Goal: Transaction & Acquisition: Obtain resource

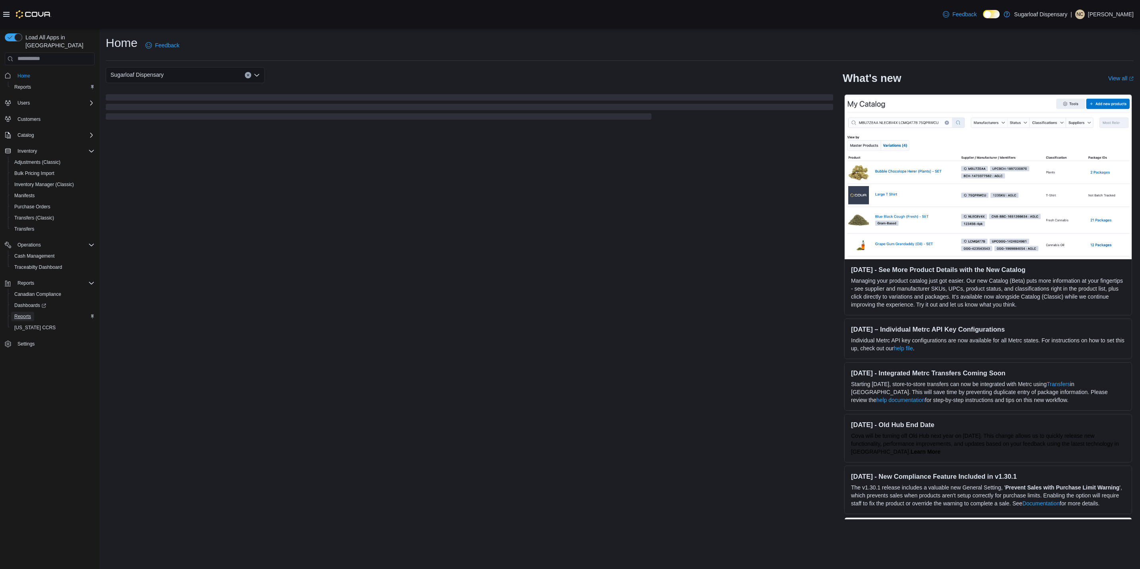
click at [30, 313] on span "Reports" at bounding box center [22, 316] width 17 height 6
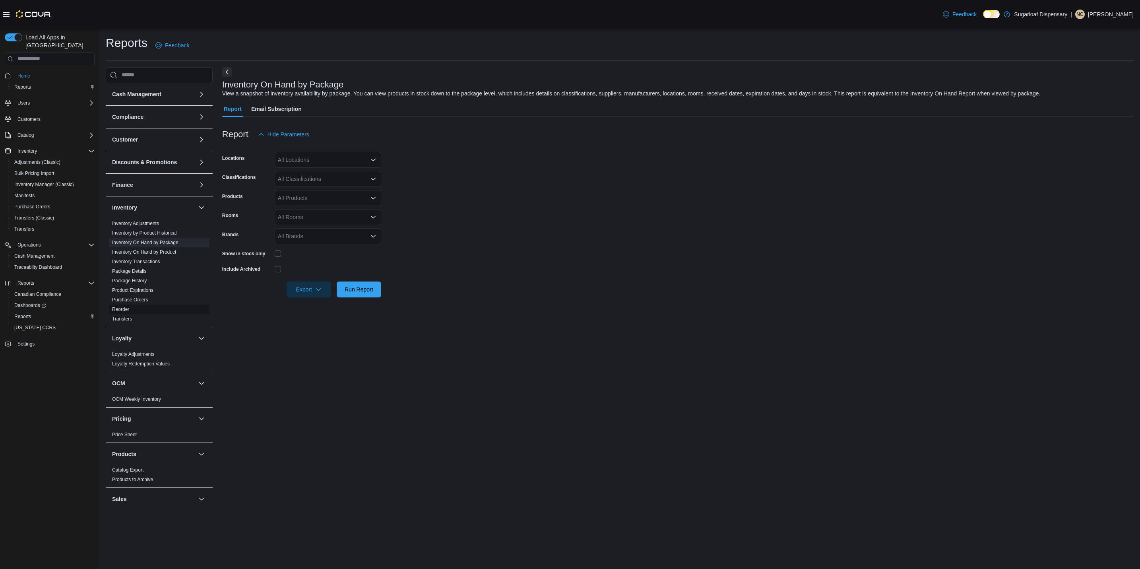
click at [130, 305] on span "Reorder" at bounding box center [159, 310] width 101 height 10
click at [126, 309] on link "Reorder" at bounding box center [120, 310] width 17 height 6
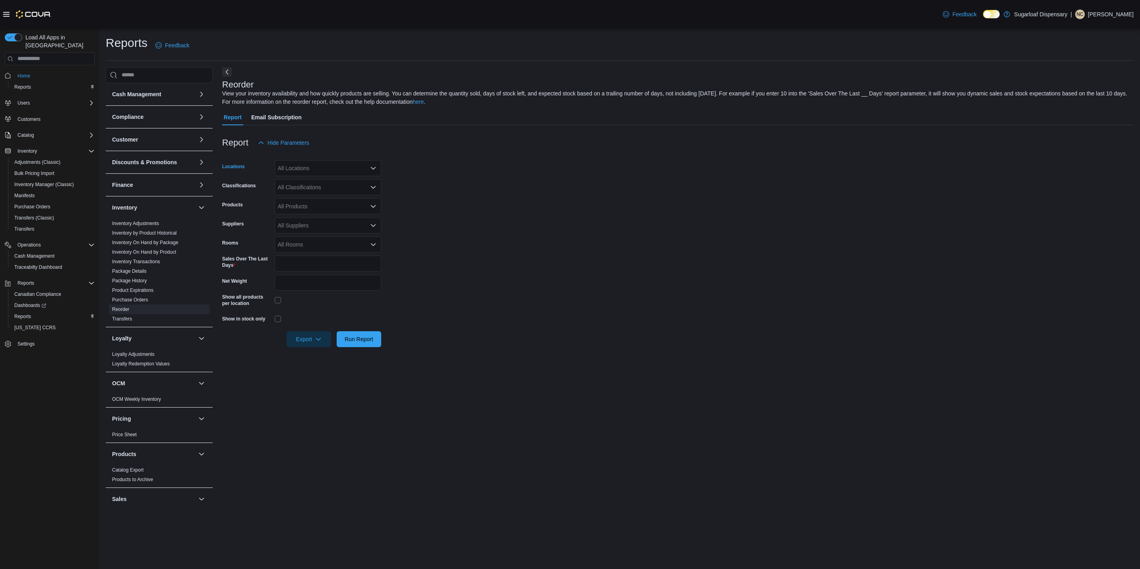
click at [335, 166] on div "All Locations" at bounding box center [328, 168] width 107 height 16
click at [345, 192] on div "[STREET_ADDRESS]" at bounding box center [328, 193] width 97 height 8
click at [419, 183] on form "Locations [STREET_ADDRESS] Classifications All Classifications Products All Pro…" at bounding box center [678, 249] width 912 height 196
click at [331, 190] on div "All Classifications" at bounding box center [328, 187] width 107 height 16
click at [416, 188] on form "Locations [STREET_ADDRESS] Classifications All Classifications Products All Pro…" at bounding box center [678, 249] width 912 height 196
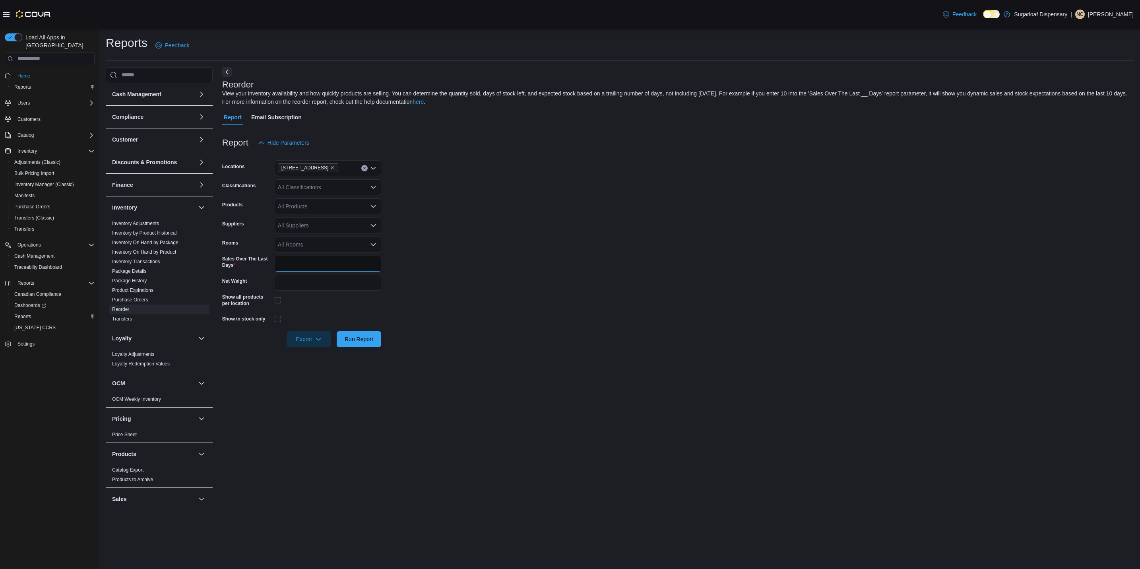
click at [292, 262] on input "*" at bounding box center [328, 264] width 107 height 16
click at [317, 342] on span "Export" at bounding box center [308, 339] width 35 height 16
click at [400, 367] on div "Reorder View your inventory availability and how quickly products are selling. …" at bounding box center [678, 288] width 912 height 443
click at [319, 344] on span "Export" at bounding box center [308, 339] width 35 height 16
click at [320, 357] on span "Export to Excel" at bounding box center [310, 354] width 36 height 6
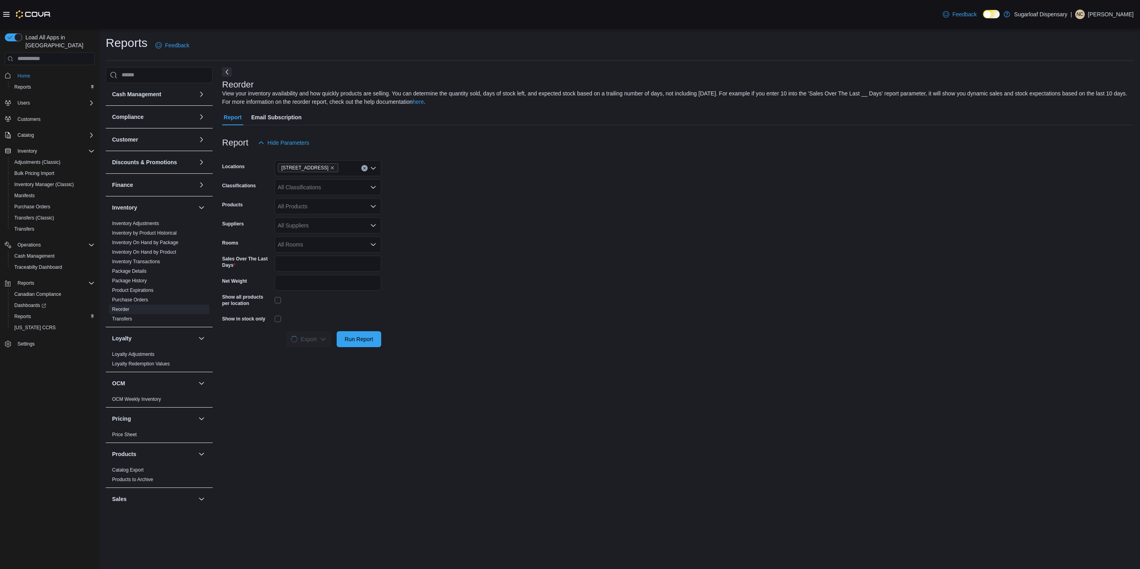
click at [275, 296] on div at bounding box center [328, 302] width 107 height 16
click at [276, 322] on div at bounding box center [328, 319] width 107 height 12
click at [303, 340] on span "Export" at bounding box center [308, 339] width 35 height 16
click at [303, 348] on button "Export to Excel" at bounding box center [310, 354] width 45 height 16
click at [363, 168] on icon "Clear input" at bounding box center [364, 168] width 3 height 3
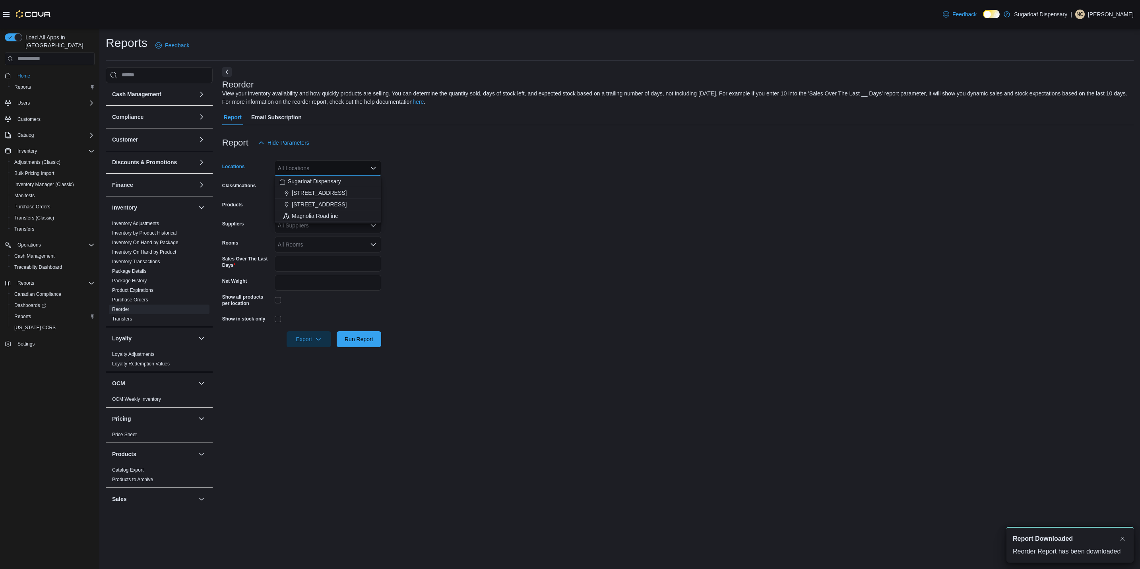
click at [329, 169] on div "All Locations" at bounding box center [328, 168] width 107 height 16
click at [326, 199] on button "[STREET_ADDRESS]" at bounding box center [328, 205] width 107 height 12
click at [313, 305] on div at bounding box center [328, 302] width 107 height 16
click at [305, 338] on span "Export" at bounding box center [308, 339] width 35 height 16
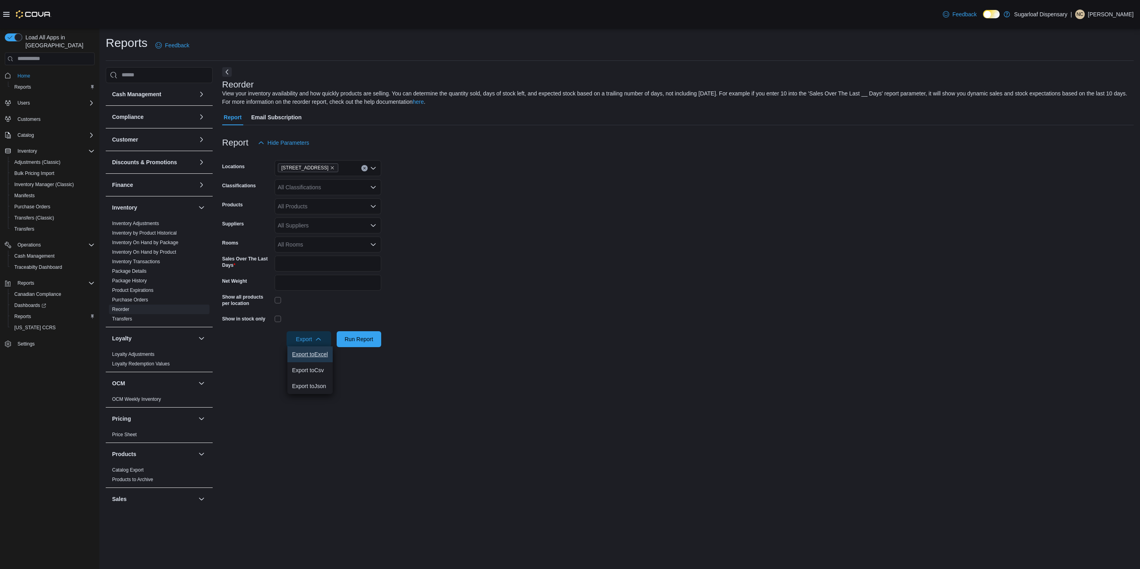
click at [301, 355] on span "Export to Excel" at bounding box center [310, 354] width 36 height 6
click at [426, 177] on form "Locations [STREET_ADDRESS] Classifications All Classifications Products All Pro…" at bounding box center [678, 249] width 912 height 196
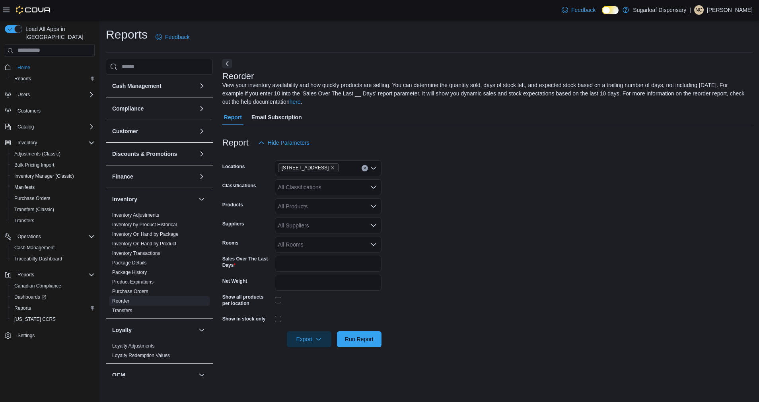
drag, startPoint x: 608, startPoint y: 9, endPoint x: 614, endPoint y: 9, distance: 6.0
click at [608, 9] on icon at bounding box center [610, 10] width 4 height 4
click at [613, 9] on polyline at bounding box center [613, 9] width 0 height 0
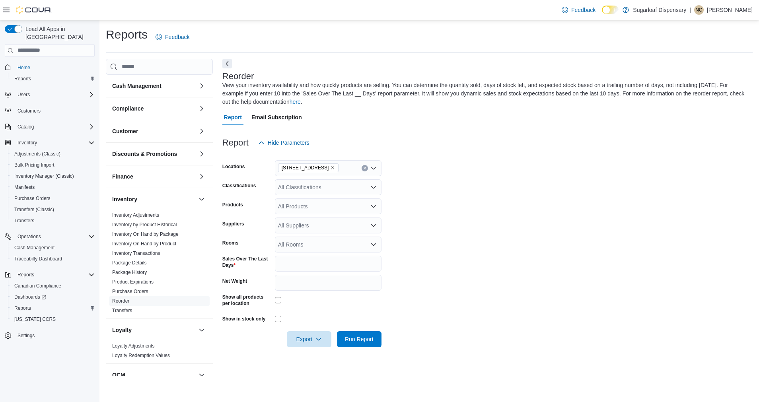
click at [612, 11] on icon at bounding box center [609, 10] width 3 height 4
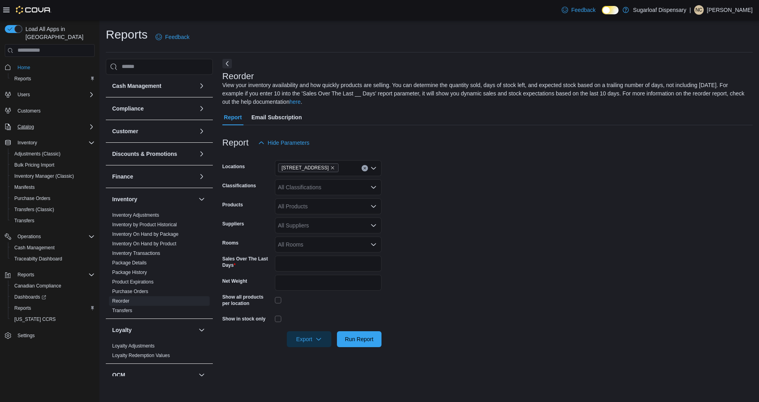
click at [47, 122] on div "Catalog" at bounding box center [54, 127] width 80 height 10
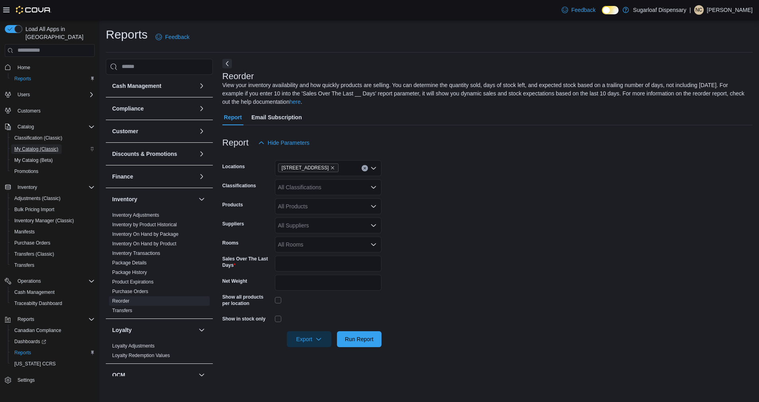
click at [54, 146] on span "My Catalog (Classic)" at bounding box center [36, 149] width 44 height 6
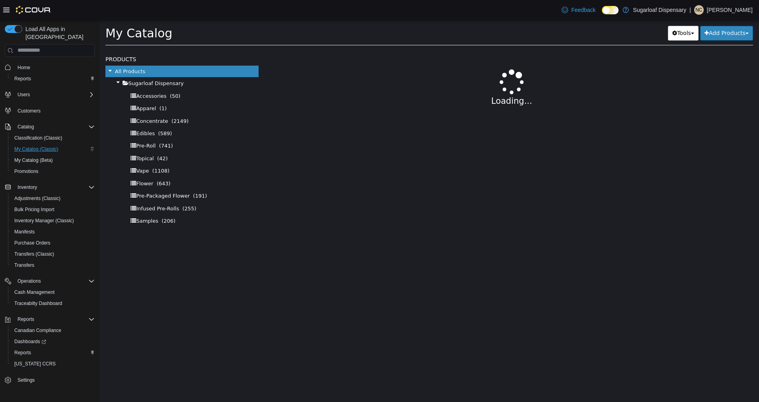
select select "**********"
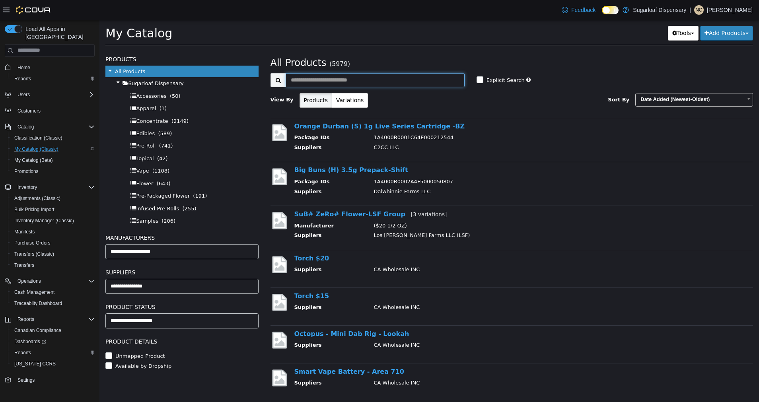
click at [348, 82] on input "text" at bounding box center [375, 80] width 179 height 14
paste input "**********"
type input "**********"
select select "**********"
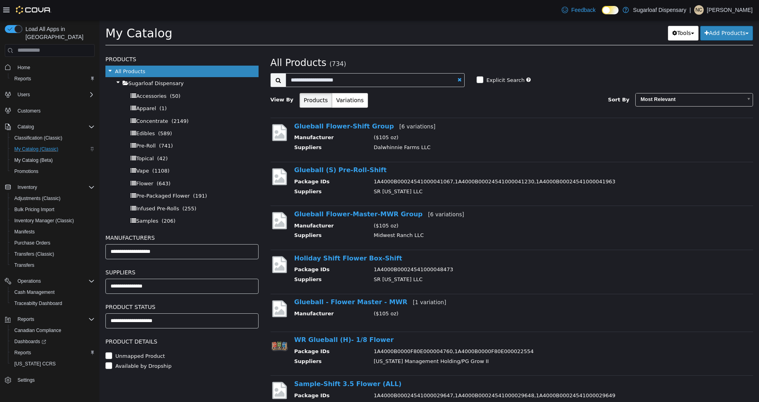
click at [655, 6] on p "Sugarloaf Dispensary" at bounding box center [659, 10] width 53 height 10
click at [487, 27] on div "Tools Merge Products Map Private Products Bulk Product Editor Export Add Produc…" at bounding box center [570, 32] width 366 height 15
click at [668, 96] on span "Most Relevant" at bounding box center [688, 99] width 107 height 12
click at [512, 31] on div "Tools Merge Products Map Private Products Bulk Product Editor Export Add Produc…" at bounding box center [570, 32] width 366 height 15
click at [358, 124] on link "Glueball Flower-Shift Group [6 variations]" at bounding box center [364, 126] width 141 height 8
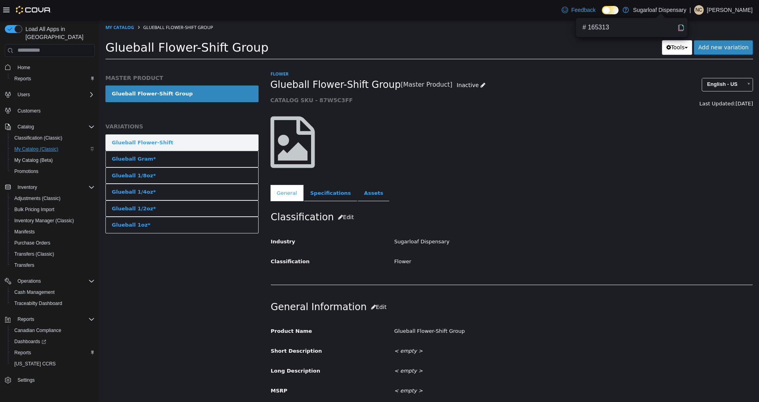
click at [179, 136] on link "Glueball Flower-Shift" at bounding box center [181, 142] width 153 height 17
